Goal: Information Seeking & Learning: Find contact information

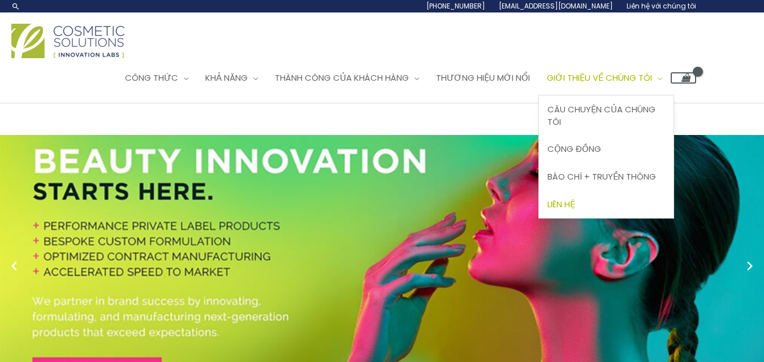
click at [575, 198] on font "Liên hệ" at bounding box center [561, 204] width 28 height 12
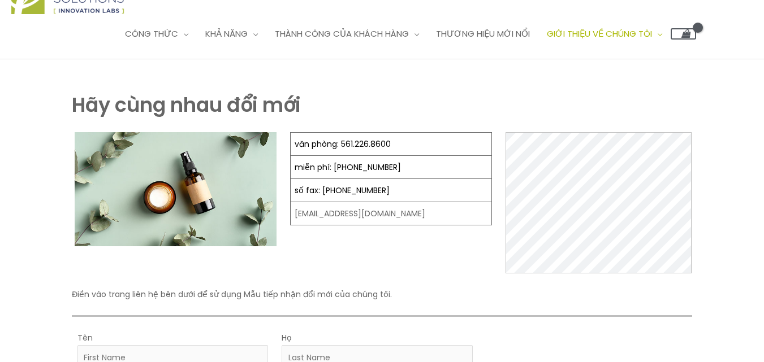
scroll to position [57, 0]
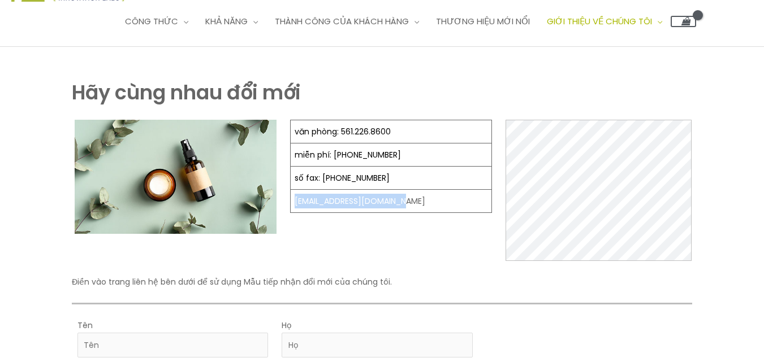
drag, startPoint x: 404, startPoint y: 205, endPoint x: 291, endPoint y: 205, distance: 113.0
click at [291, 205] on td "[EMAIL_ADDRESS][DOMAIN_NAME]" at bounding box center [391, 201] width 201 height 23
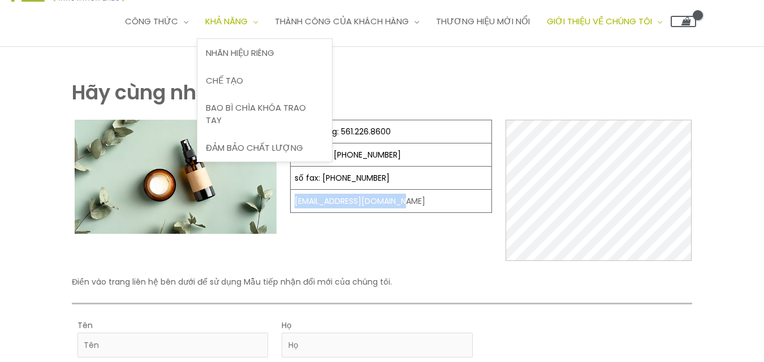
copy font "[EMAIL_ADDRESS][DOMAIN_NAME]"
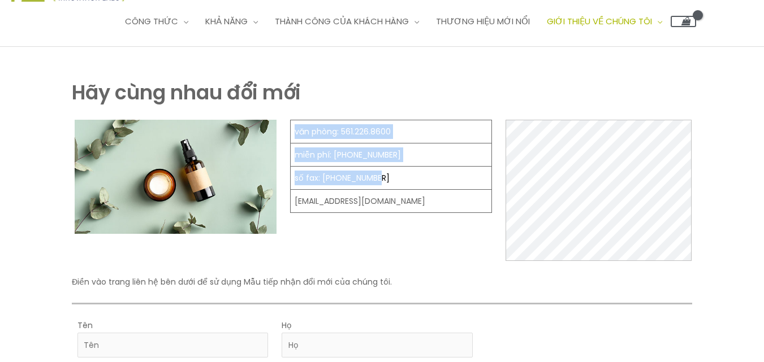
drag, startPoint x: 385, startPoint y: 178, endPoint x: 293, endPoint y: 129, distance: 103.9
click at [293, 129] on tbody "văn phòng: 561.226.8600 miễn phí: [PHONE_NUMBER] số fax: [PHONE_NUMBER] [EMAIL_…" at bounding box center [391, 166] width 201 height 93
copy tbody "văn phòng: 561.226.8600 miễn phí: [PHONE_NUMBER] số fax: [PHONE_NUMBER]"
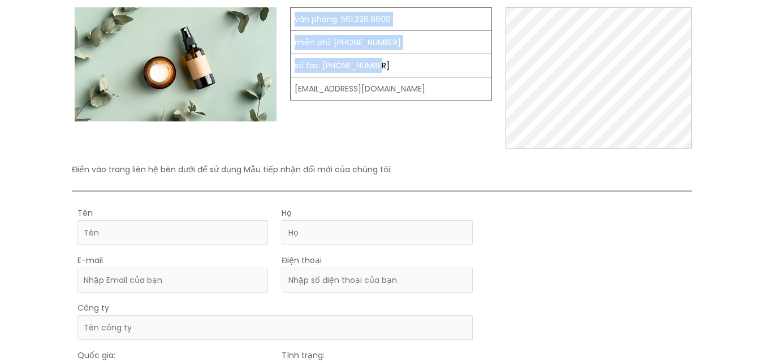
scroll to position [170, 0]
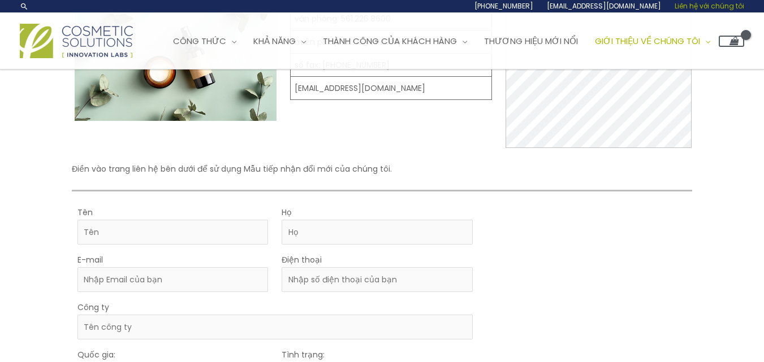
scroll to position [57, 0]
